Goal: Information Seeking & Learning: Compare options

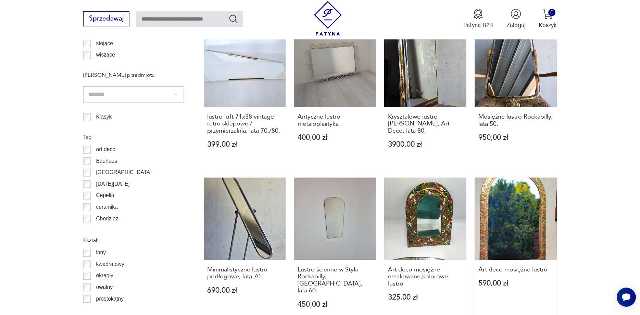
scroll to position [729, 0]
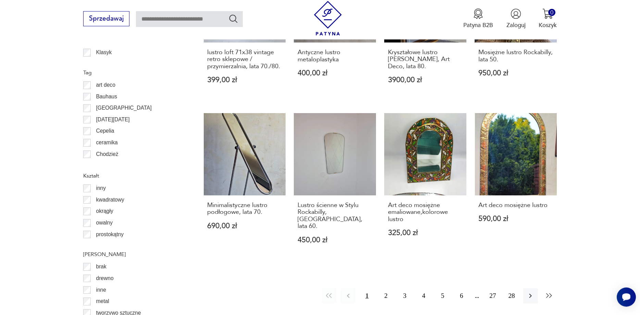
click at [552, 291] on icon "button" at bounding box center [549, 295] width 8 height 8
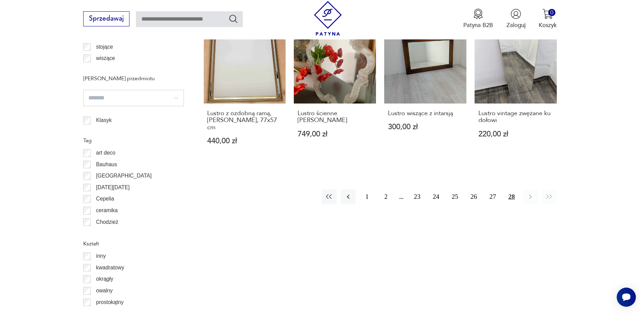
scroll to position [655, 0]
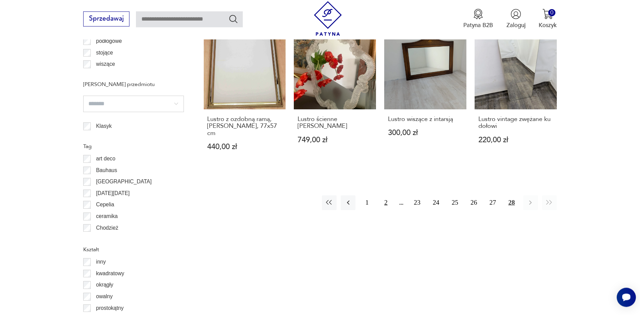
click at [382, 195] on button "2" at bounding box center [385, 202] width 15 height 15
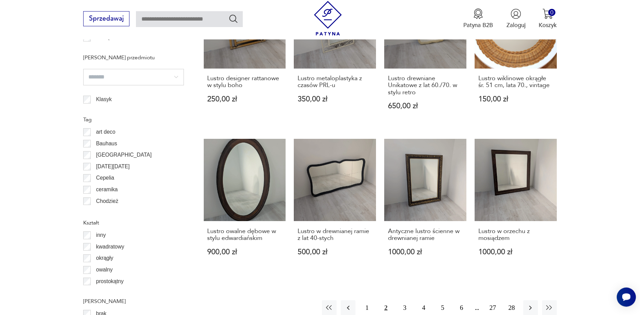
scroll to position [752, 0]
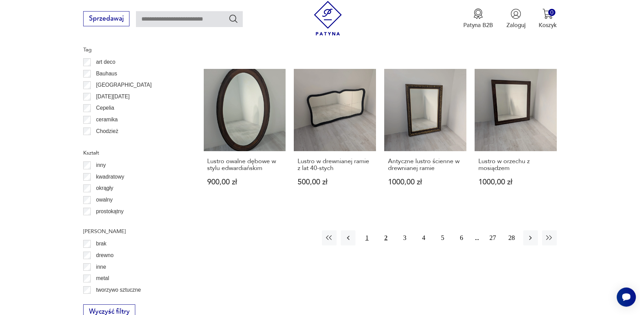
click at [367, 230] on button "1" at bounding box center [367, 237] width 15 height 15
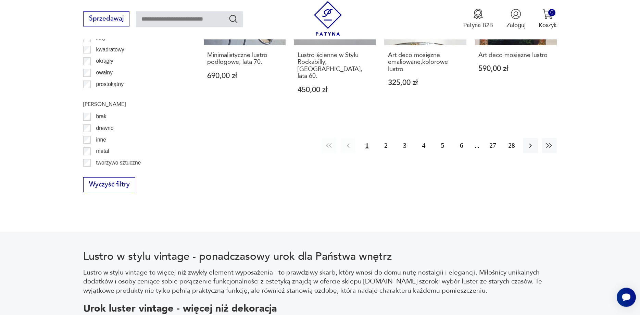
scroll to position [892, 0]
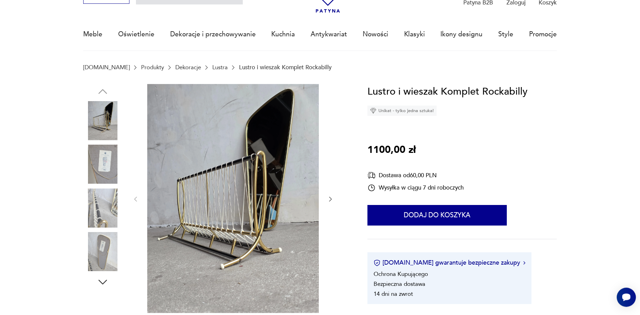
scroll to position [70, 0]
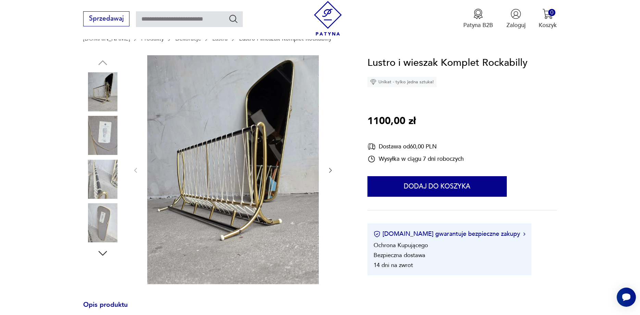
click at [111, 131] on img at bounding box center [102, 135] width 39 height 39
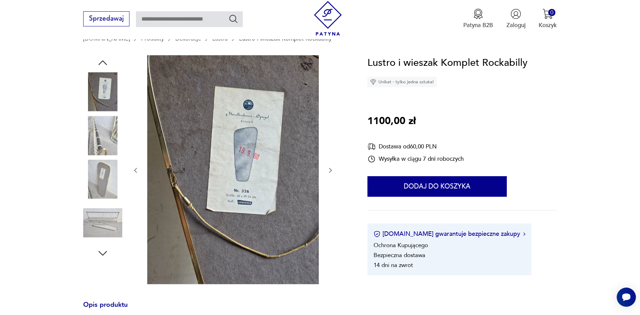
click at [103, 130] on img at bounding box center [102, 135] width 39 height 39
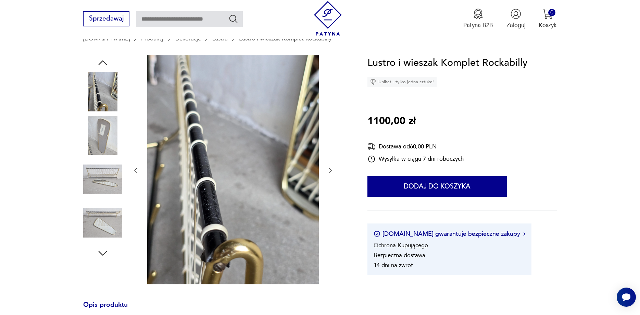
click at [100, 95] on img at bounding box center [102, 91] width 39 height 39
click at [106, 84] on img at bounding box center [102, 91] width 39 height 39
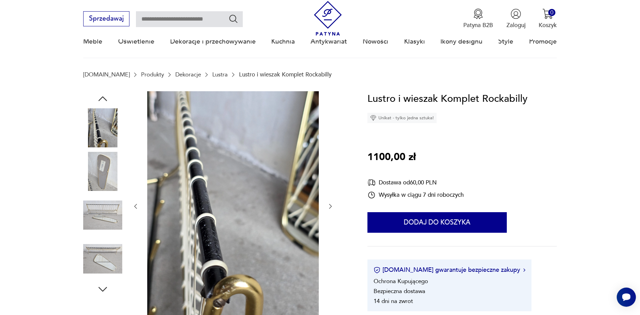
scroll to position [0, 0]
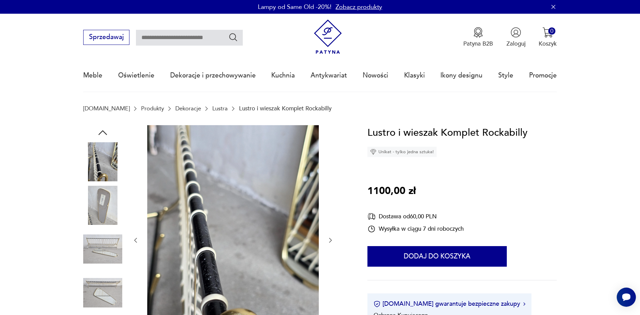
click at [99, 131] on icon "button" at bounding box center [103, 132] width 12 height 12
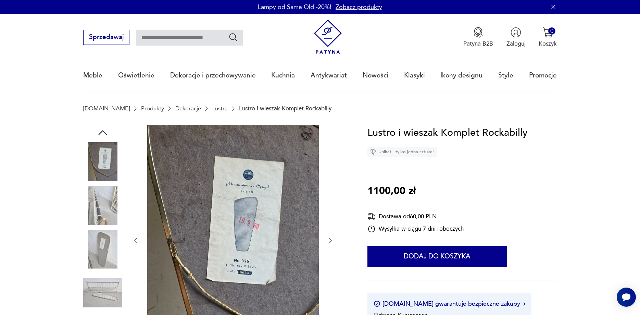
click at [101, 172] on img at bounding box center [102, 161] width 39 height 39
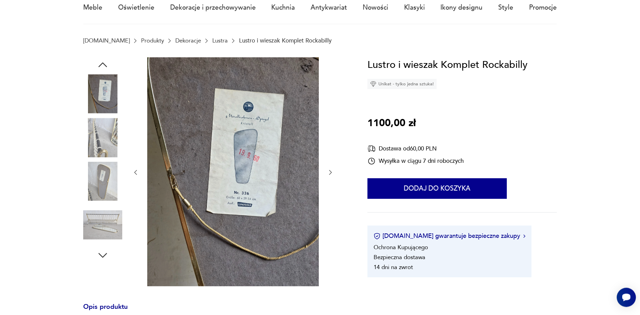
scroll to position [105, 0]
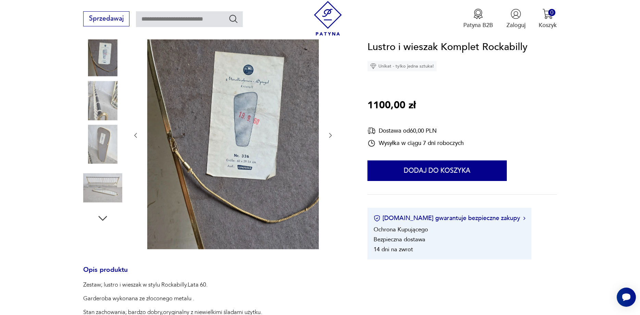
click at [107, 187] on img at bounding box center [102, 187] width 39 height 39
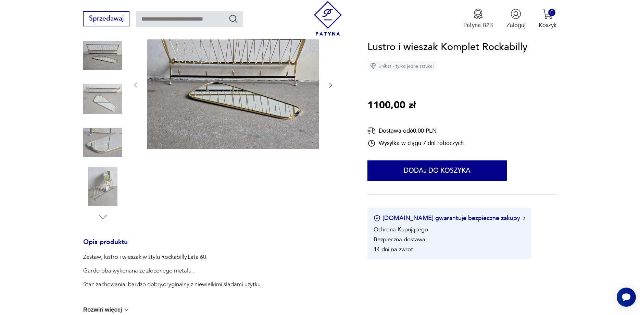
click at [103, 113] on img at bounding box center [102, 98] width 39 height 39
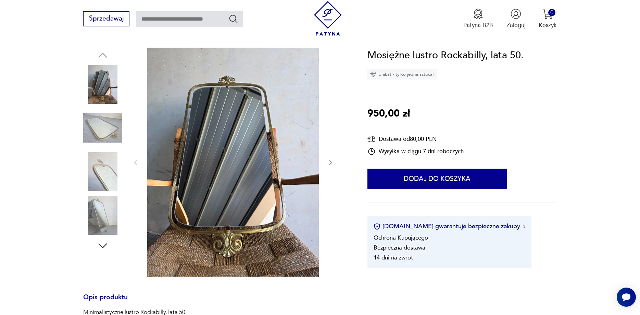
scroll to position [210, 0]
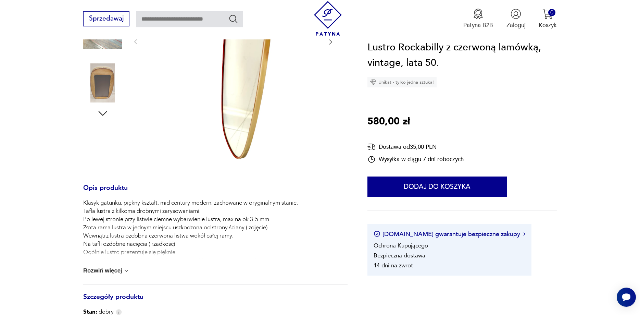
scroll to position [244, 0]
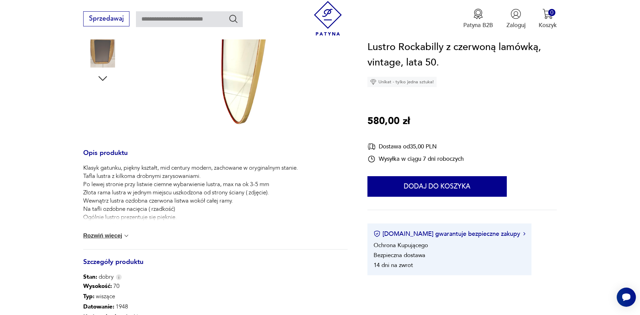
click at [105, 240] on div "Klasyk gatunku, piękny kształt, mid century modern, zachowane w oryginalnym sta…" at bounding box center [215, 206] width 264 height 85
click at [105, 237] on button "Rozwiń więcej" at bounding box center [106, 235] width 47 height 7
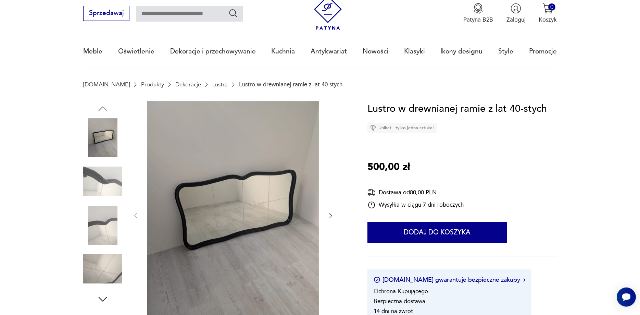
scroll to position [105, 0]
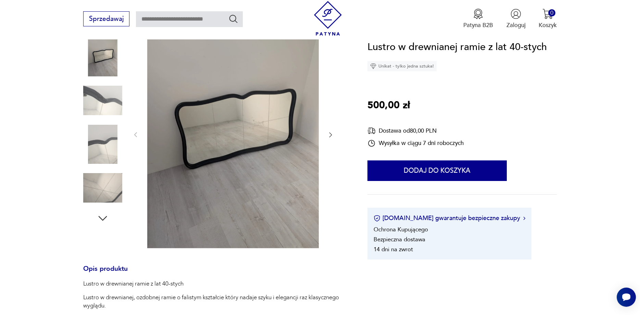
click at [326, 131] on div at bounding box center [233, 134] width 202 height 229
click at [329, 136] on icon "button" at bounding box center [330, 134] width 7 height 7
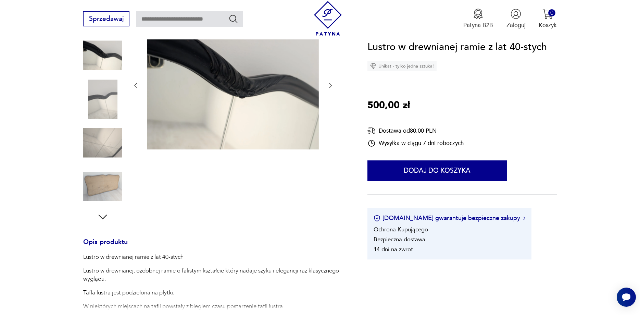
click at [332, 133] on div at bounding box center [233, 85] width 202 height 131
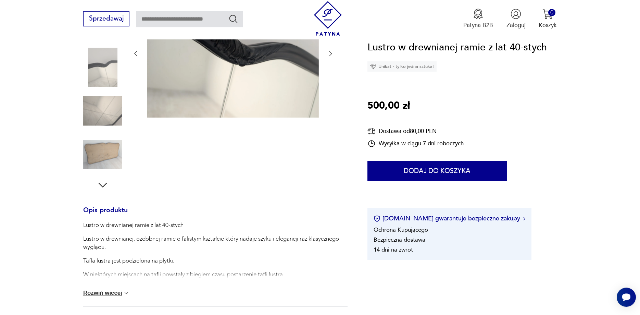
scroll to position [175, 0]
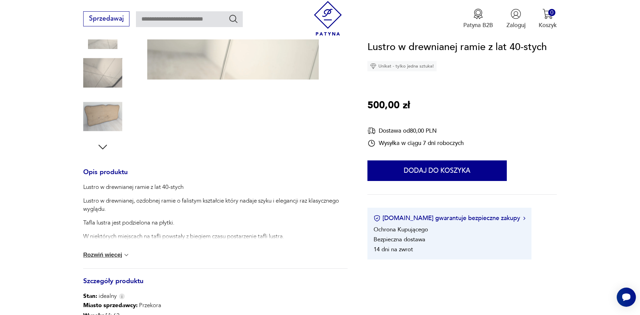
click at [105, 253] on button "Rozwiń więcej" at bounding box center [106, 254] width 47 height 7
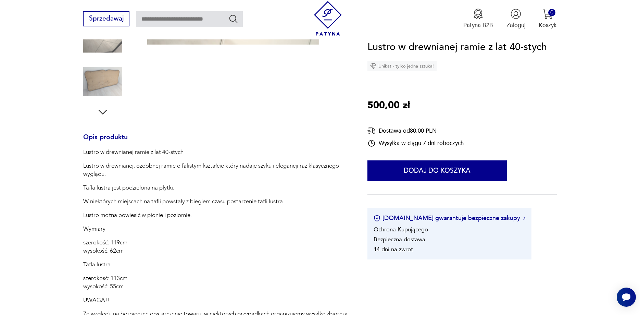
scroll to position [35, 0]
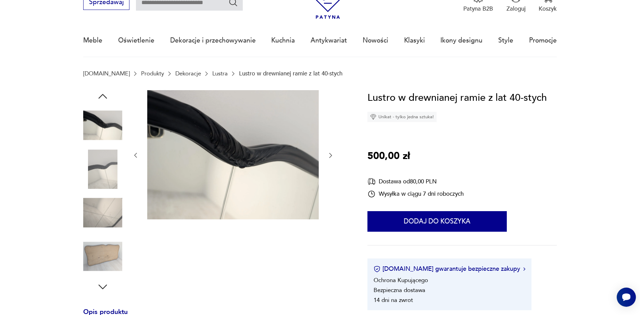
click at [104, 155] on img at bounding box center [102, 168] width 39 height 39
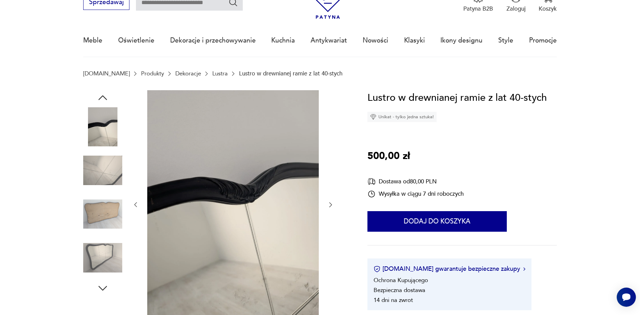
click at [108, 183] on img at bounding box center [102, 170] width 39 height 39
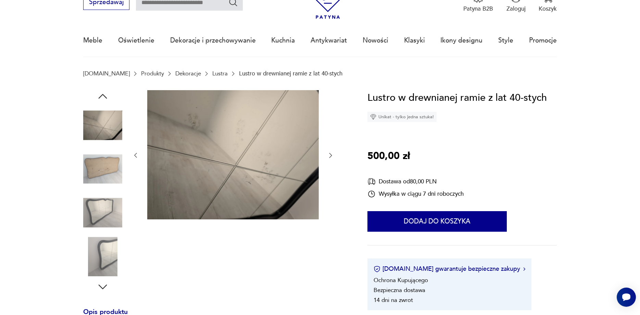
click at [106, 205] on img at bounding box center [102, 212] width 39 height 39
